Goal: Task Accomplishment & Management: Use online tool/utility

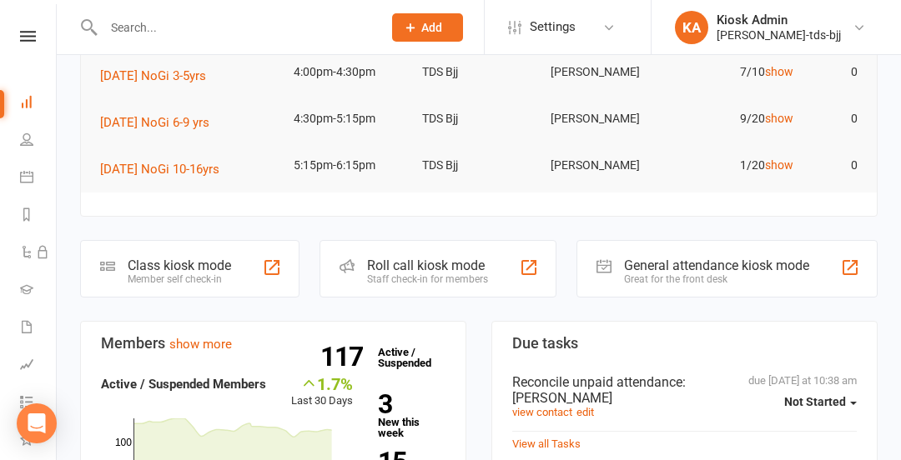
scroll to position [205, 0]
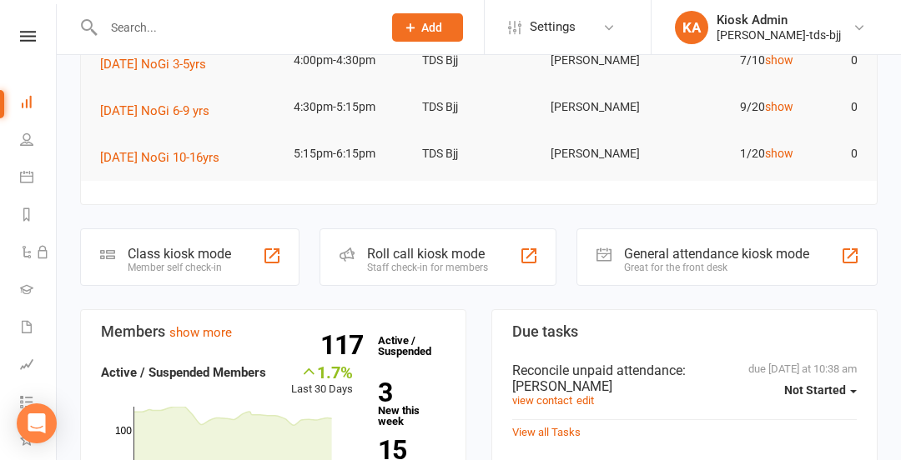
click at [183, 249] on div "Class kiosk mode" at bounding box center [179, 254] width 103 height 16
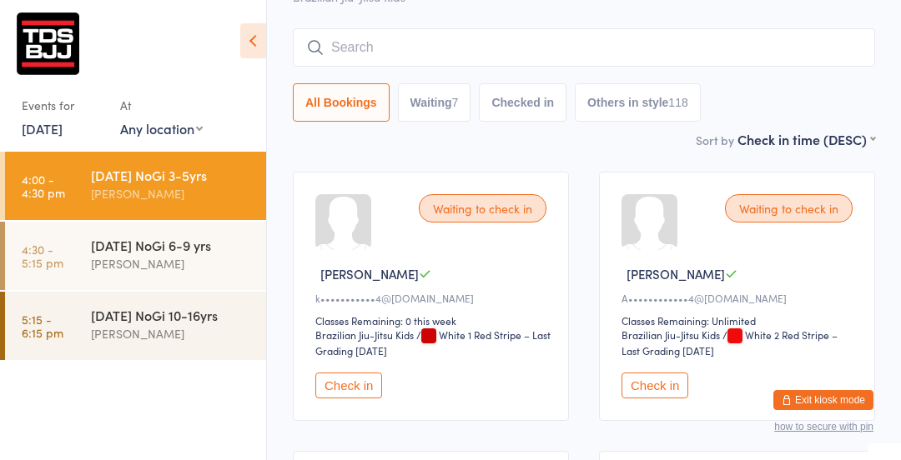
scroll to position [127, 0]
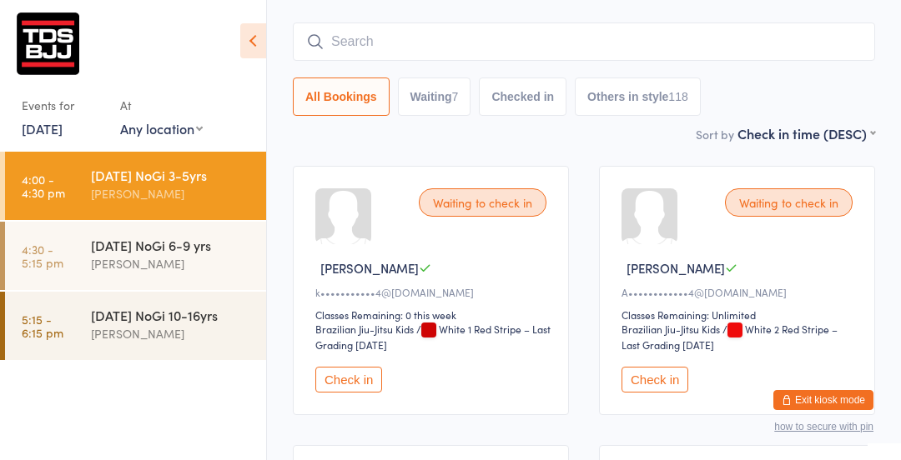
click at [360, 370] on button "Check in" at bounding box center [348, 380] width 67 height 26
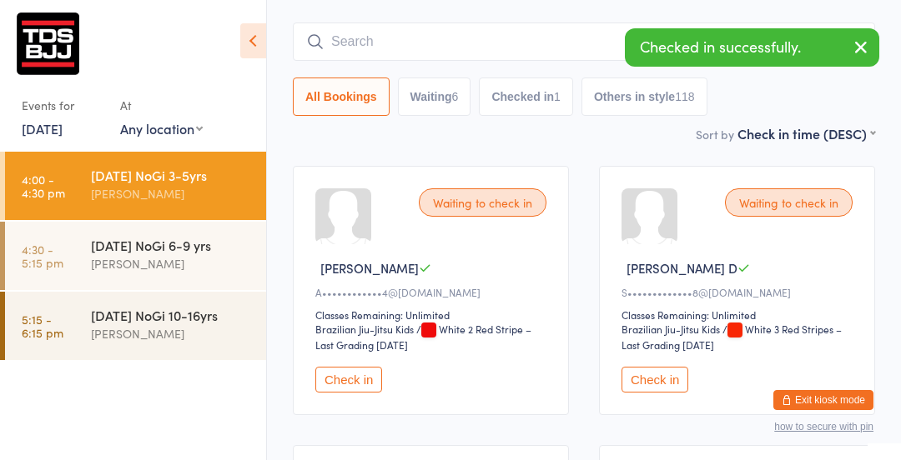
click at [359, 375] on button "Check in" at bounding box center [348, 380] width 67 height 26
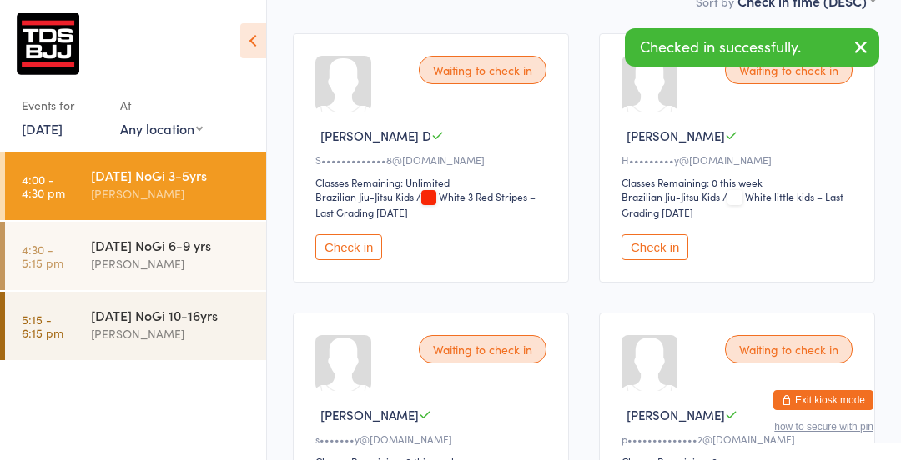
scroll to position [264, 0]
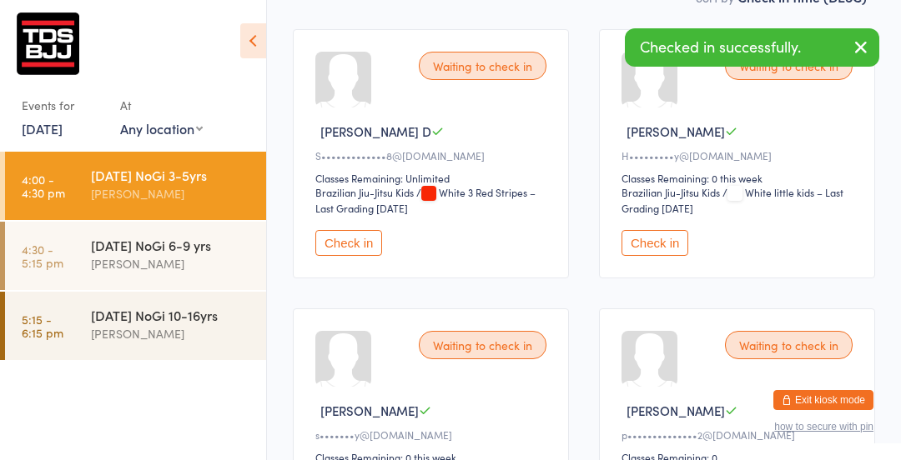
click at [674, 248] on button "Check in" at bounding box center [654, 243] width 67 height 26
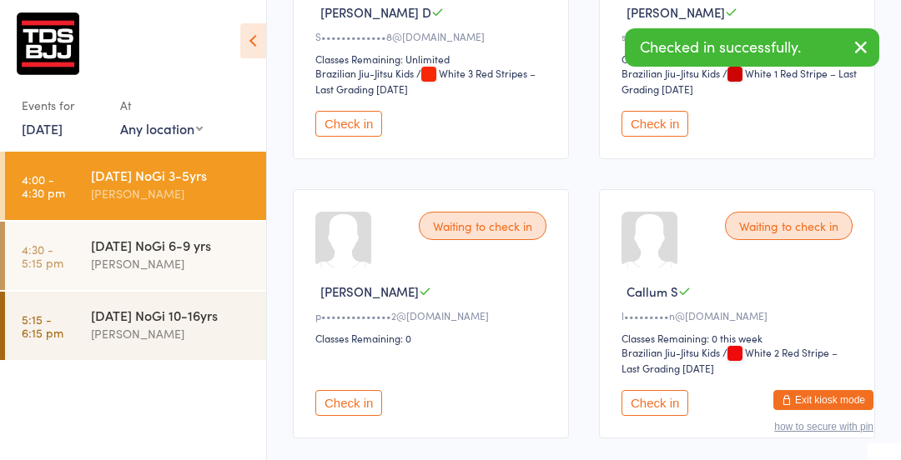
scroll to position [418, 0]
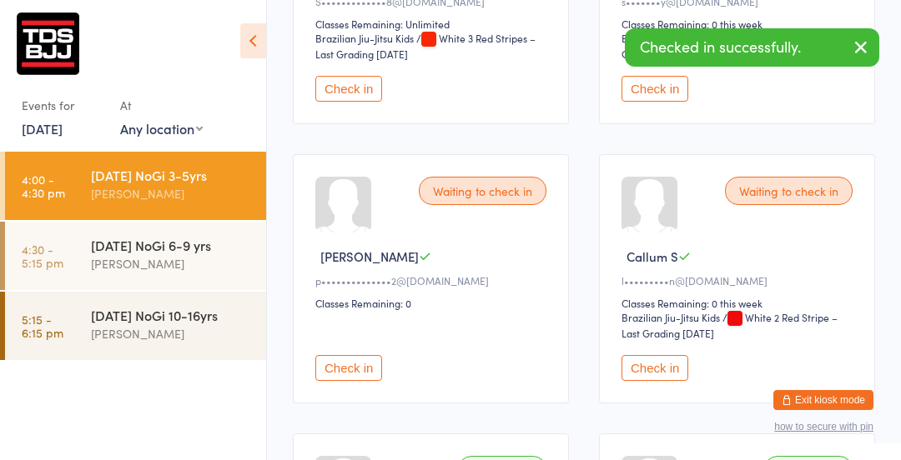
click at [353, 376] on button "Check in" at bounding box center [348, 368] width 67 height 26
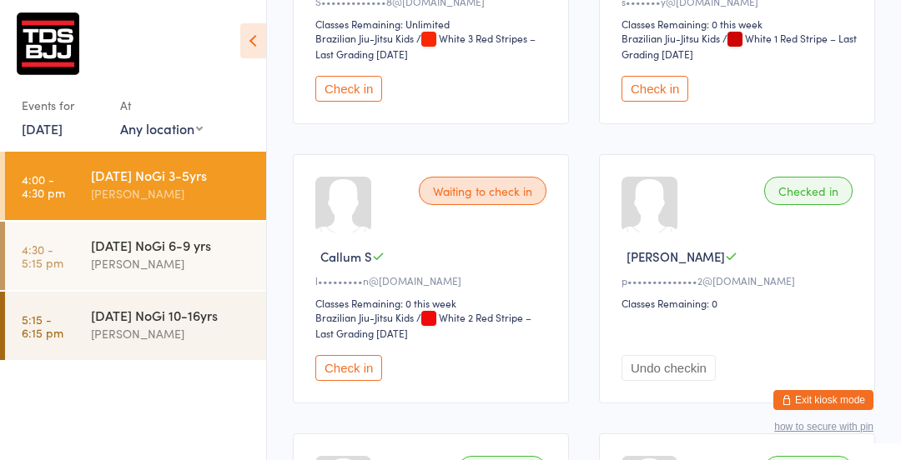
click at [339, 373] on button "Check in" at bounding box center [348, 368] width 67 height 26
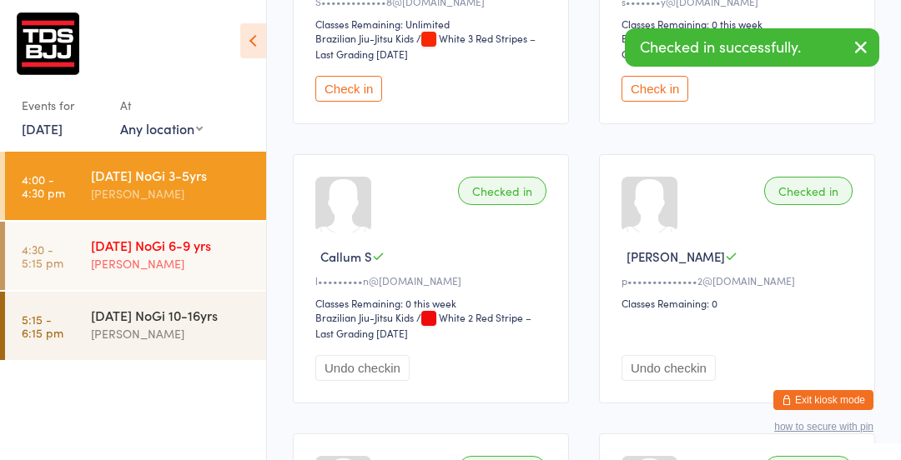
click at [120, 249] on div "[DATE] NoGi 6-9 yrs" at bounding box center [171, 245] width 161 height 18
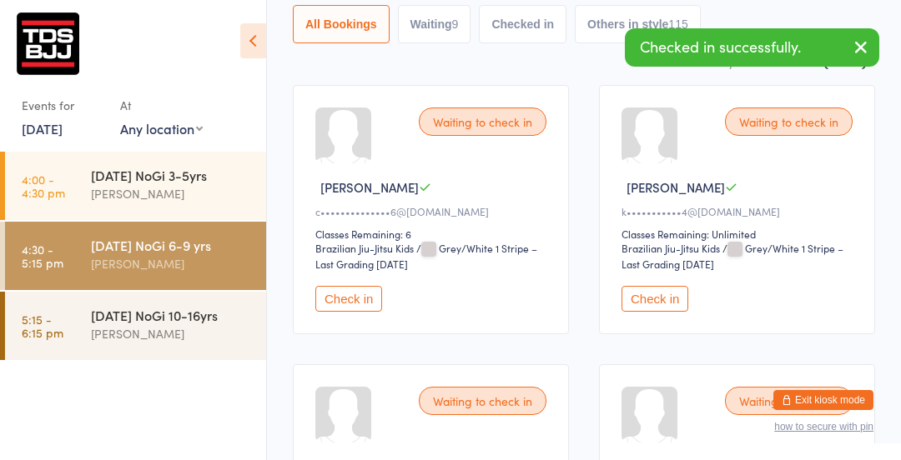
scroll to position [221, 0]
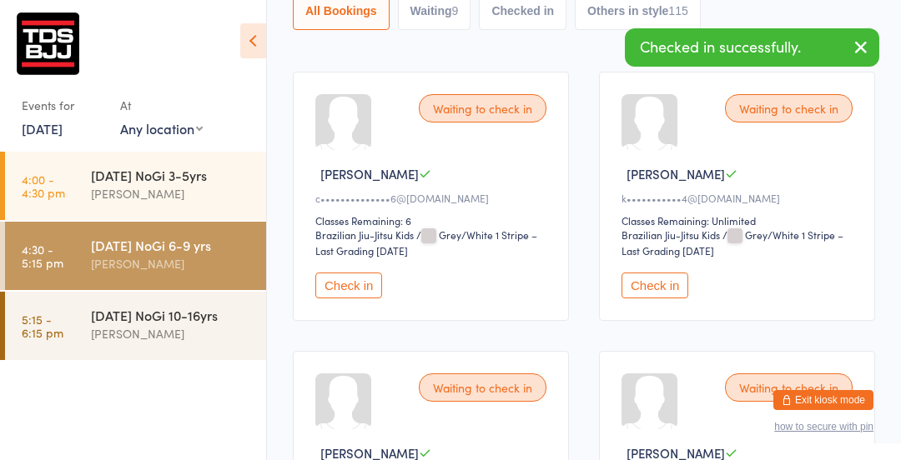
click at [670, 289] on button "Check in" at bounding box center [654, 286] width 67 height 26
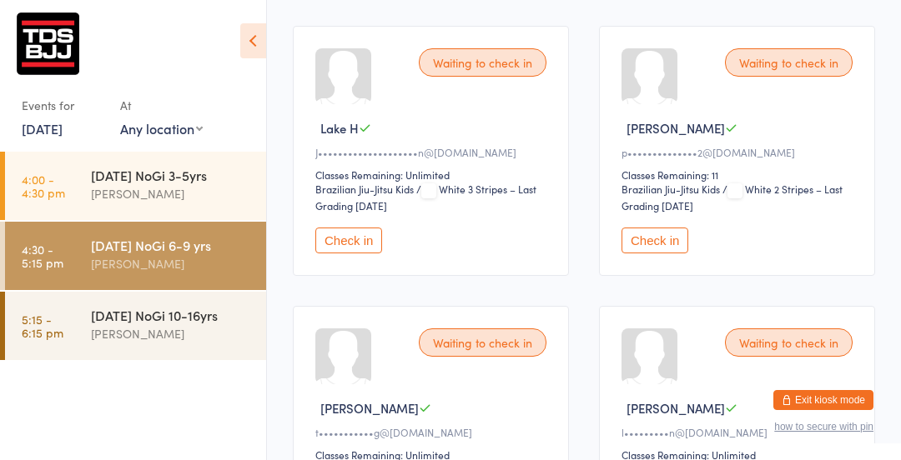
scroll to position [841, 0]
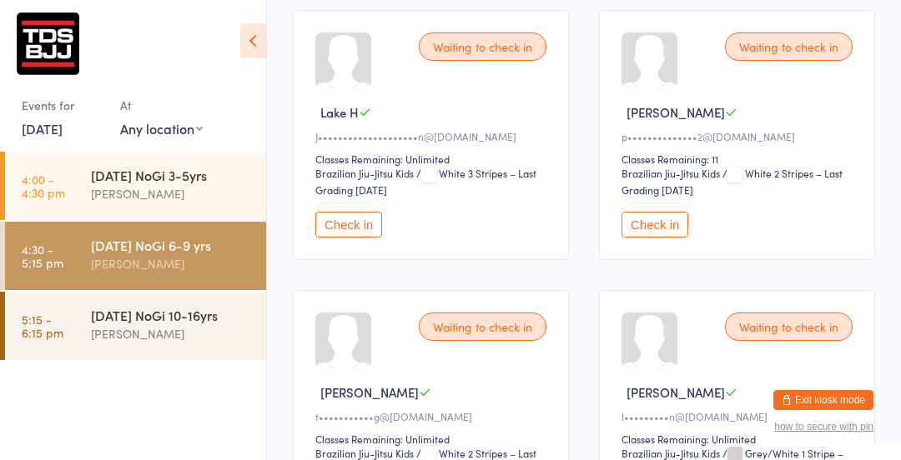
click at [655, 220] on button "Check in" at bounding box center [654, 225] width 67 height 26
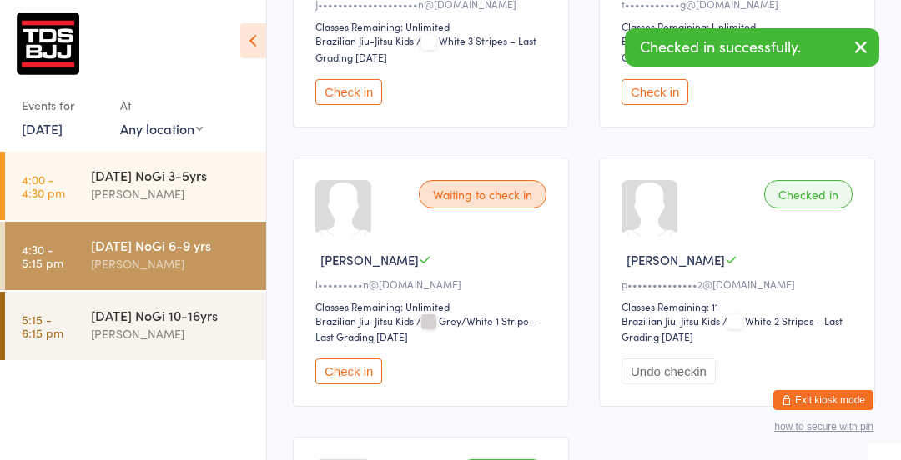
scroll to position [982, 0]
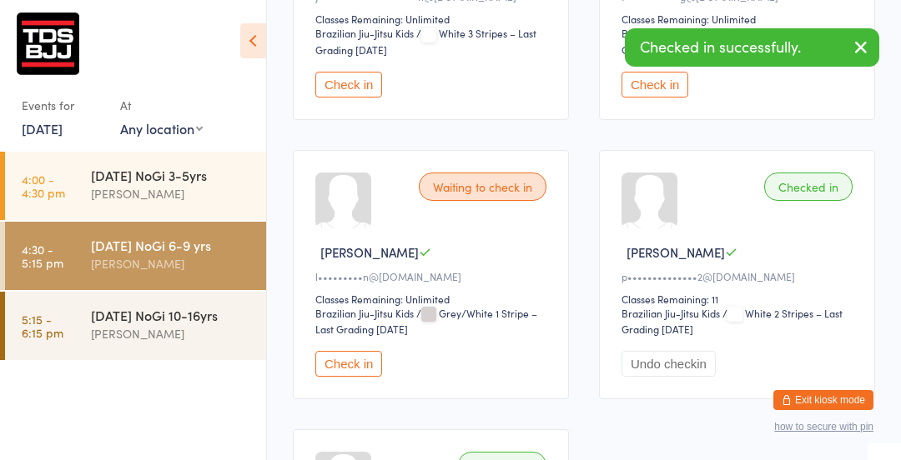
click at [356, 363] on button "Check in" at bounding box center [348, 364] width 67 height 26
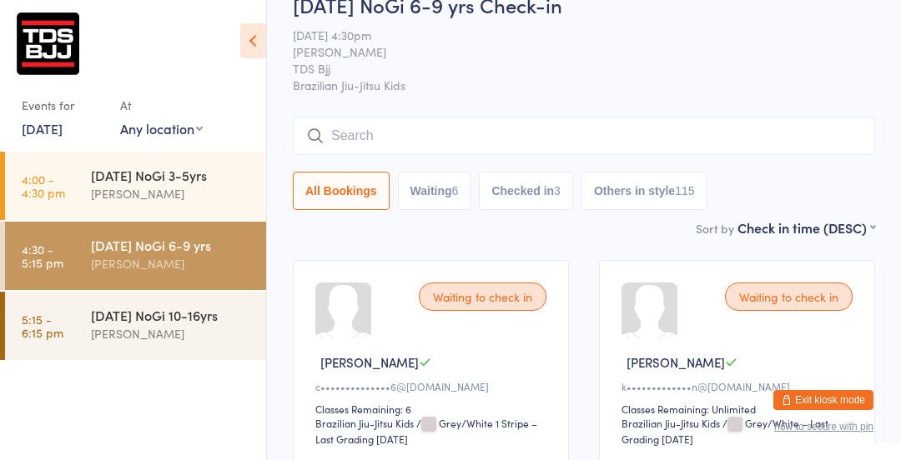
scroll to position [0, 0]
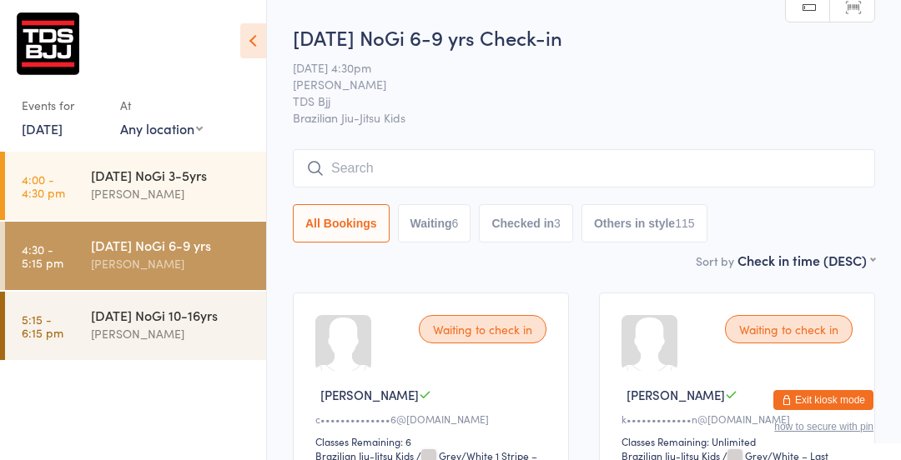
click at [513, 165] on input "search" at bounding box center [584, 168] width 582 height 38
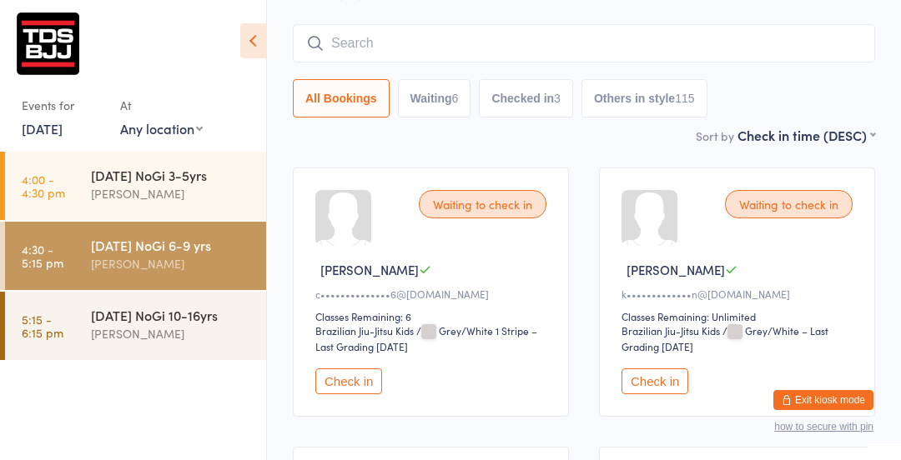
scroll to position [150, 0]
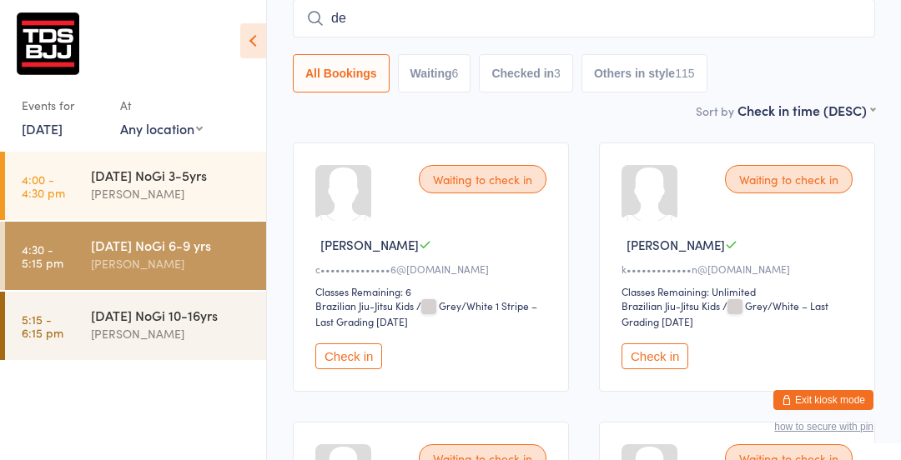
type input "d"
type input "b"
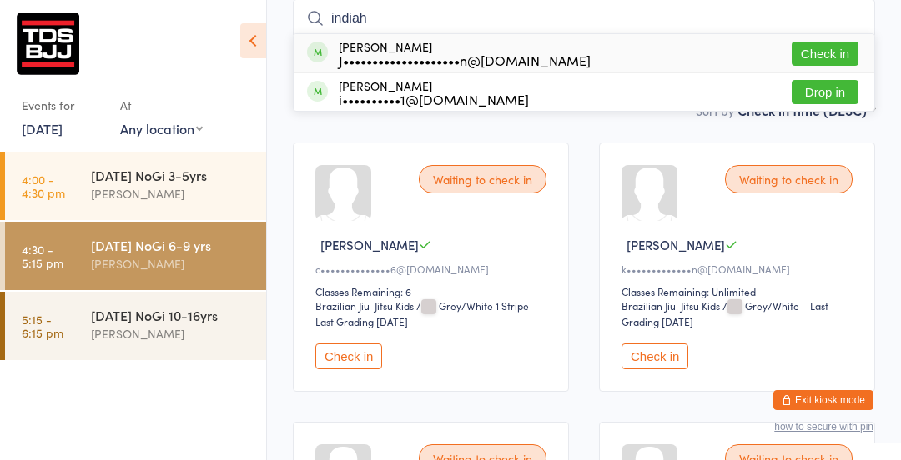
type input "indiah"
click at [826, 55] on button "Check in" at bounding box center [824, 54] width 67 height 24
type input "lake"
click at [841, 47] on button "Check in" at bounding box center [824, 54] width 67 height 24
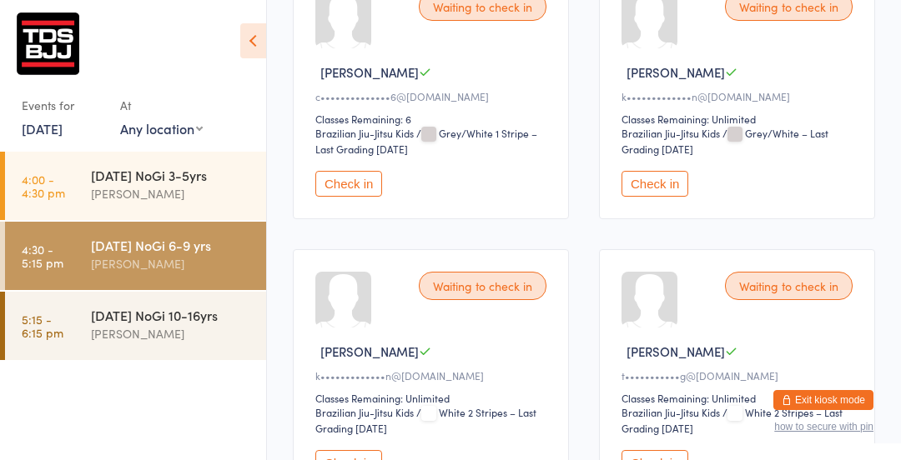
scroll to position [324, 0]
click at [655, 188] on button "Check in" at bounding box center [654, 183] width 67 height 26
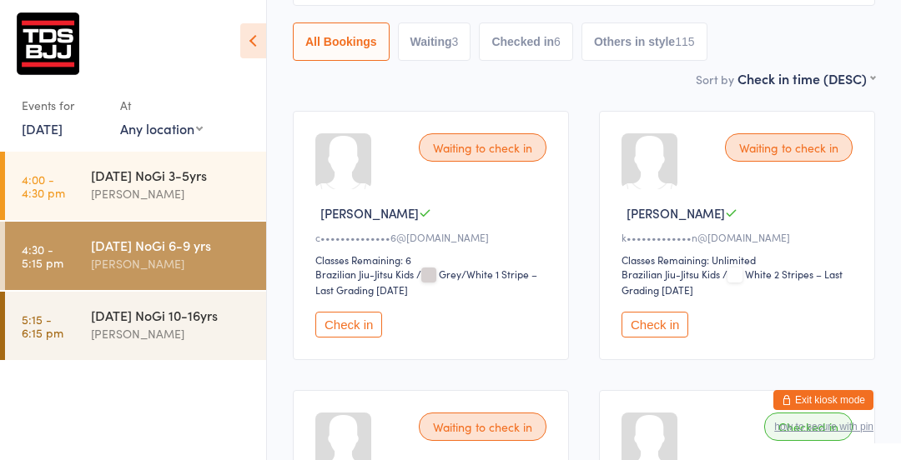
scroll to position [0, 0]
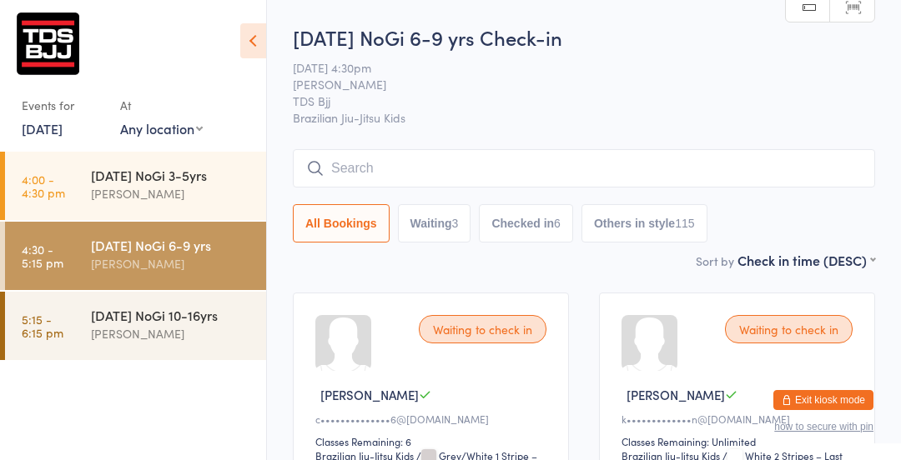
click at [585, 162] on input "search" at bounding box center [584, 168] width 582 height 38
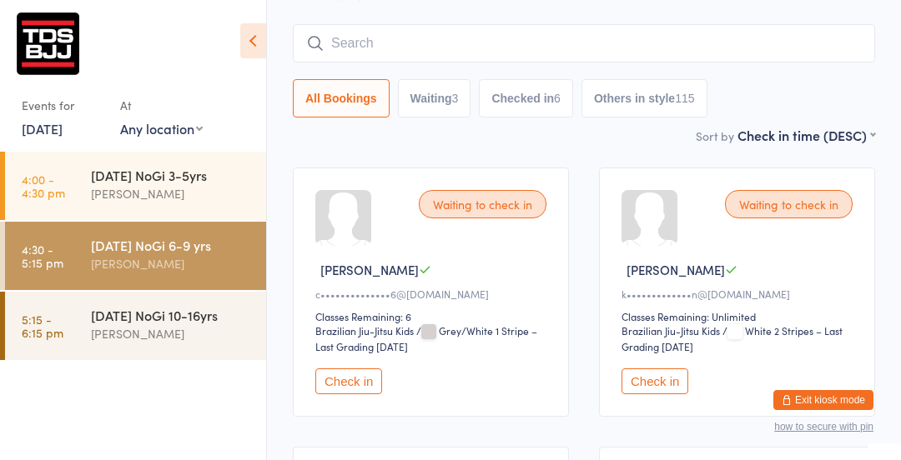
scroll to position [150, 0]
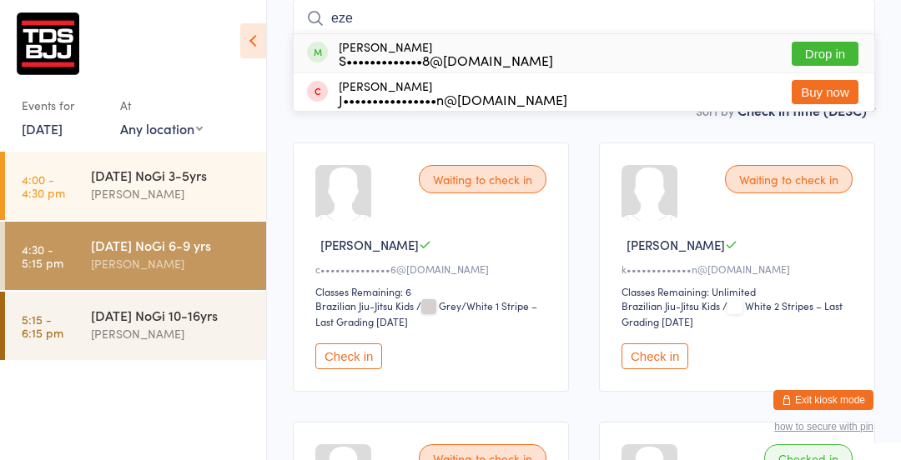
type input "eze"
click at [823, 45] on button "Drop in" at bounding box center [824, 54] width 67 height 24
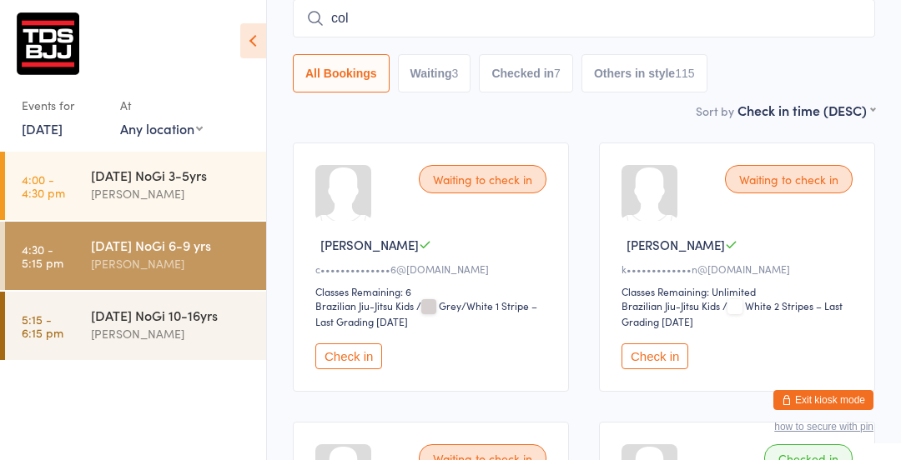
type input "[PERSON_NAME]"
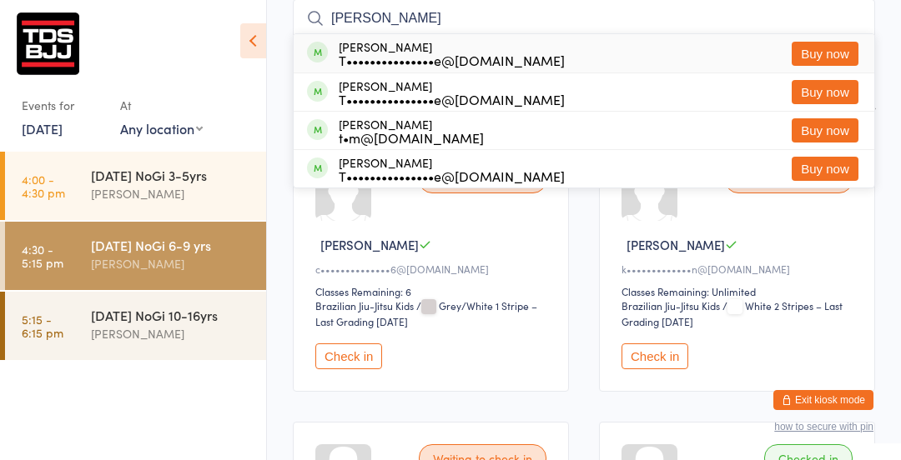
scroll to position [0, 0]
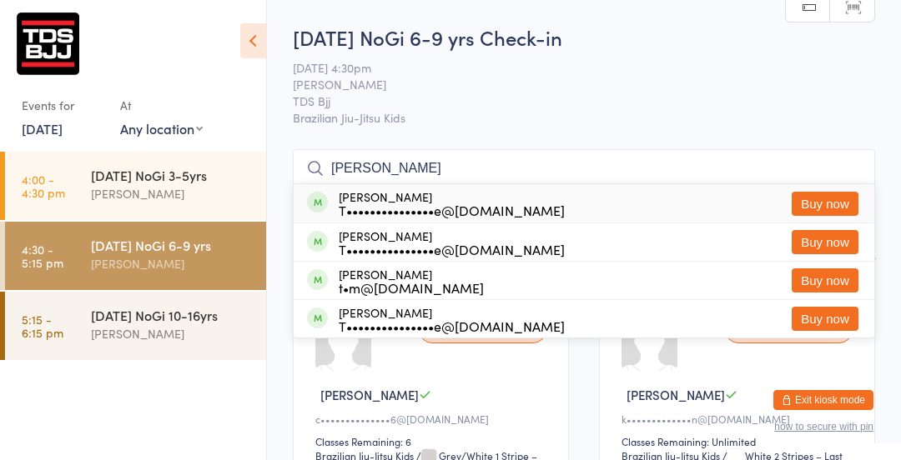
click at [851, 169] on input "[PERSON_NAME]" at bounding box center [584, 168] width 582 height 38
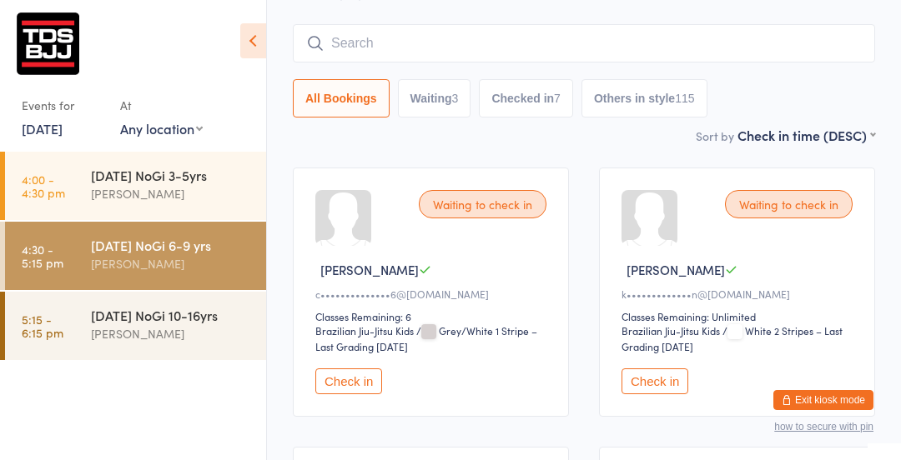
scroll to position [150, 0]
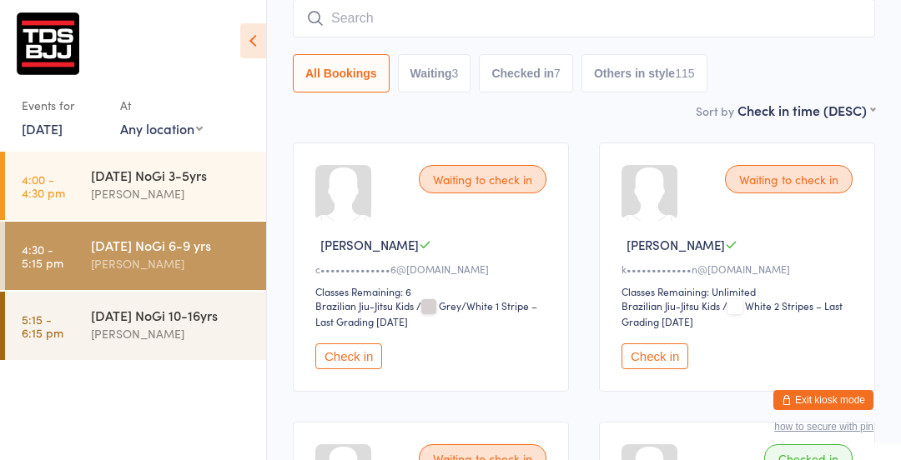
click at [98, 253] on div "[DATE] NoGi 6-9 yrs" at bounding box center [171, 245] width 161 height 18
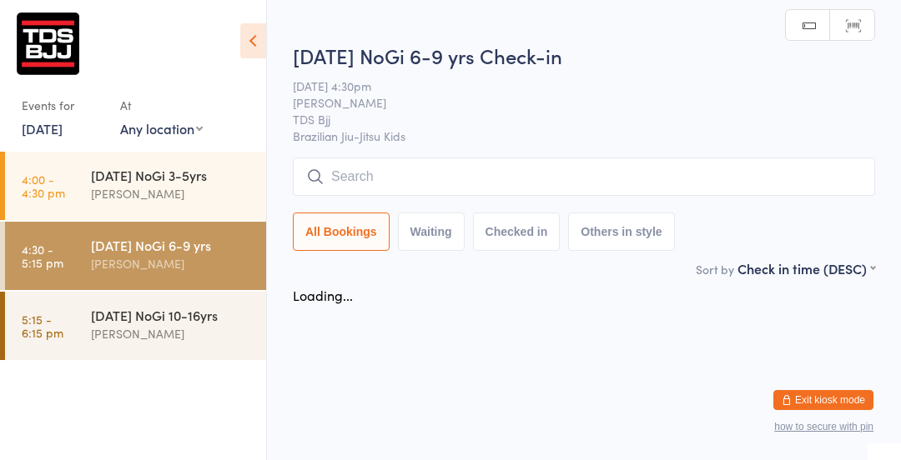
scroll to position [0, 0]
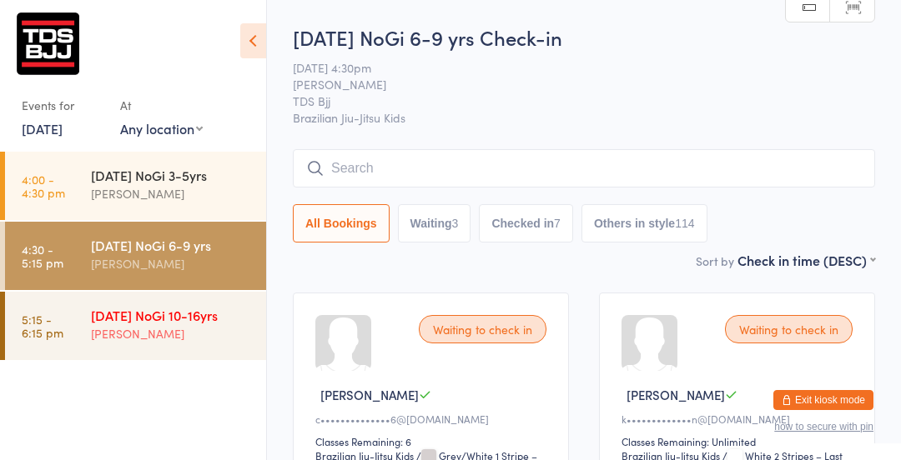
click at [170, 295] on div "[DATE] NoGi 10-16yrs [PERSON_NAME]" at bounding box center [178, 325] width 175 height 66
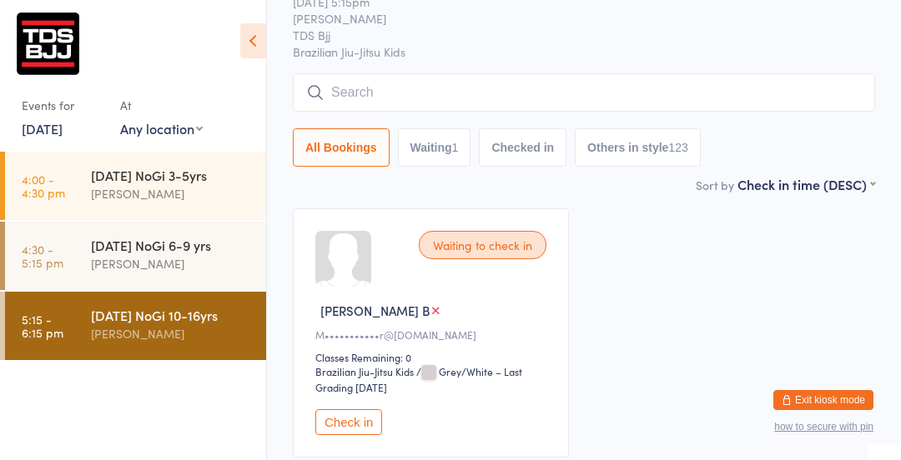
scroll to position [88, 0]
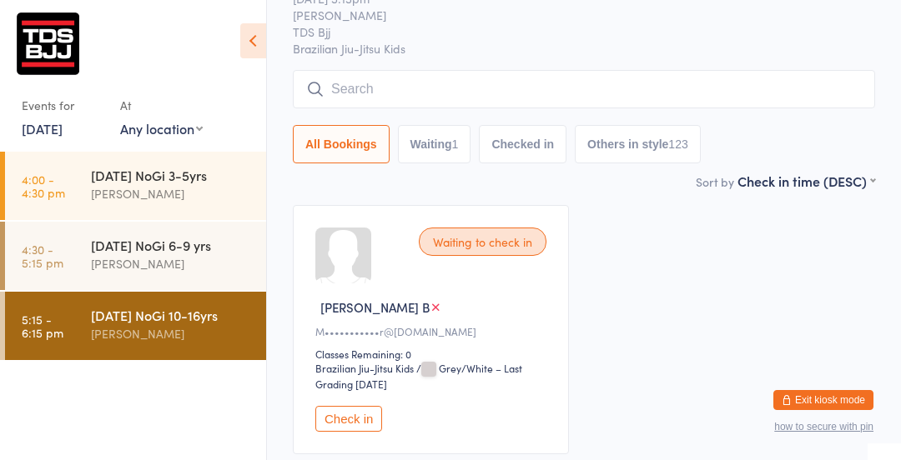
click at [323, 425] on button "Check in" at bounding box center [348, 419] width 67 height 26
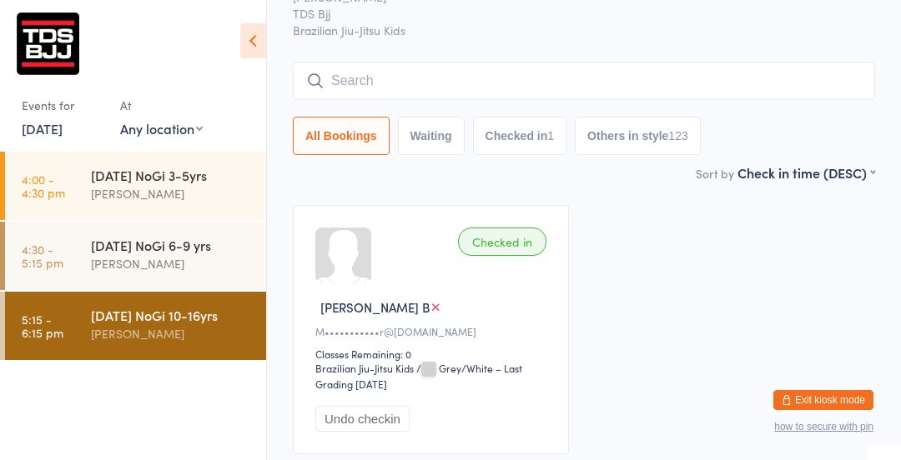
click at [371, 76] on input "search" at bounding box center [584, 81] width 582 height 38
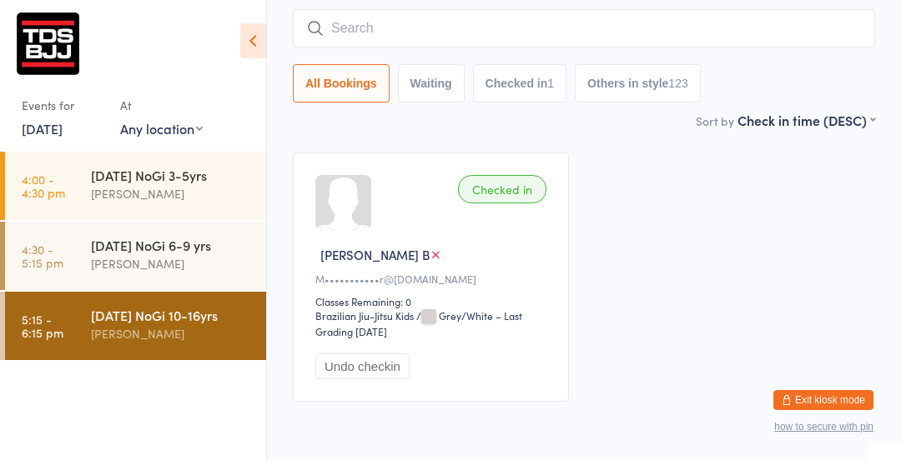
scroll to position [150, 0]
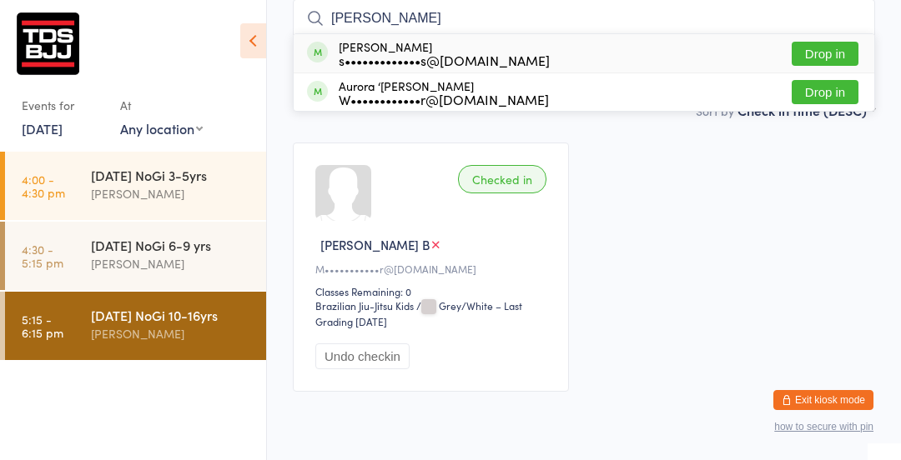
type input "[PERSON_NAME]"
click at [838, 51] on button "Drop in" at bounding box center [824, 54] width 67 height 24
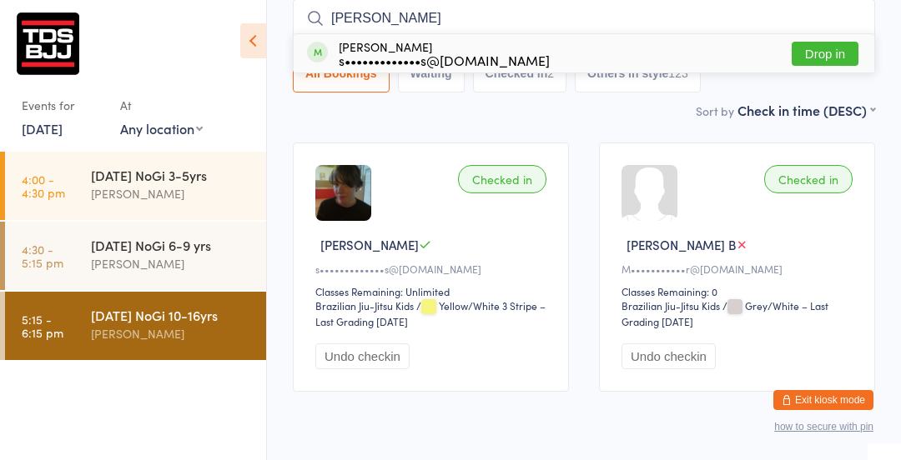
type input "[PERSON_NAME]"
click at [826, 50] on button "Drop in" at bounding box center [824, 54] width 67 height 24
